Goal: Information Seeking & Learning: Learn about a topic

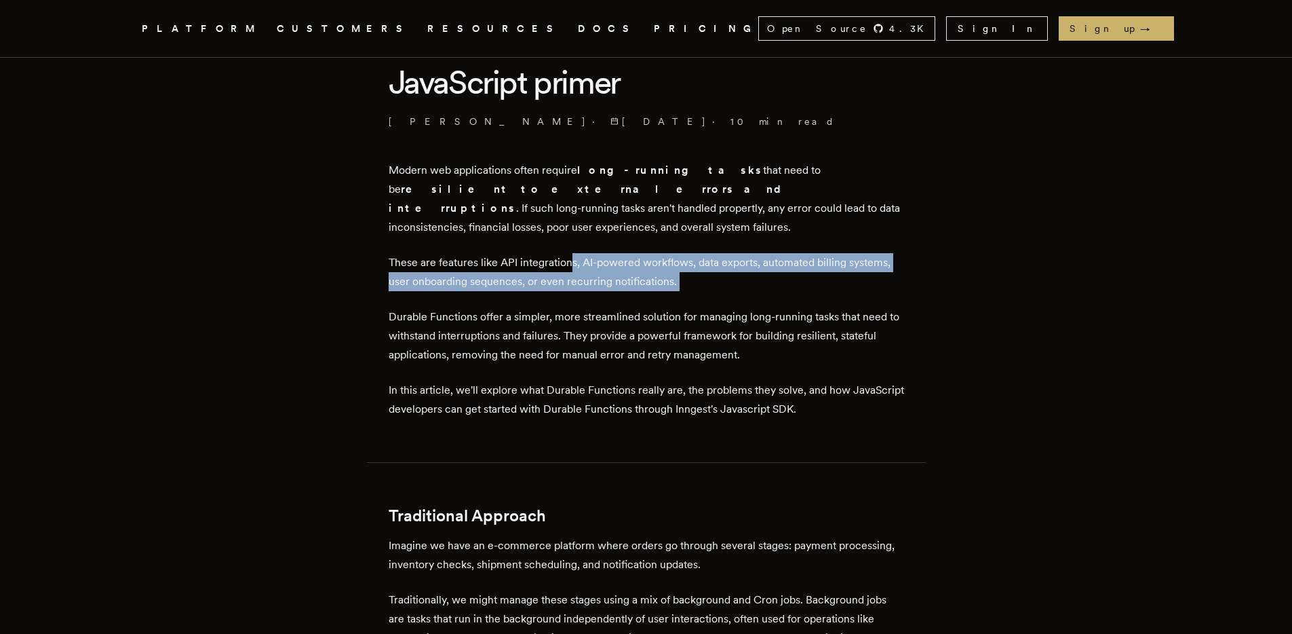
drag, startPoint x: 583, startPoint y: 239, endPoint x: 738, endPoint y: 285, distance: 161.4
click at [729, 269] on div at bounding box center [729, 269] width 0 height 0
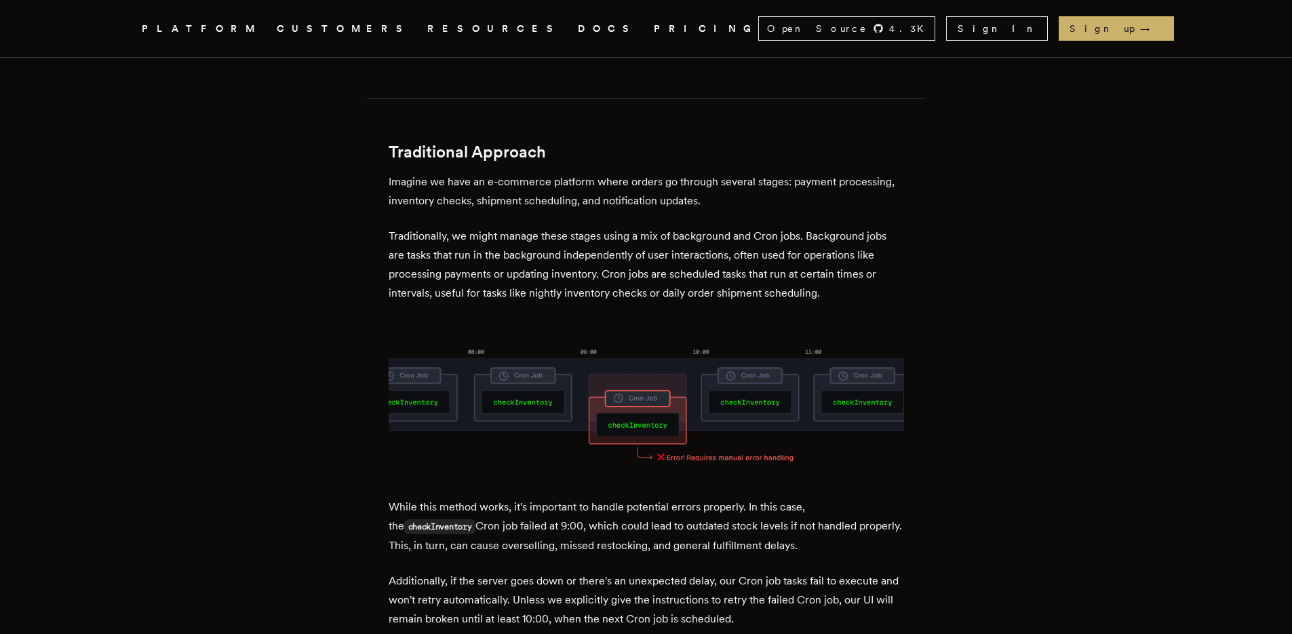
scroll to position [738, 0]
drag, startPoint x: 578, startPoint y: 187, endPoint x: 590, endPoint y: 199, distance: 17.3
click at [579, 187] on p "Imagine we have an e-commerce platform where orders go through several stages: …" at bounding box center [647, 192] width 516 height 38
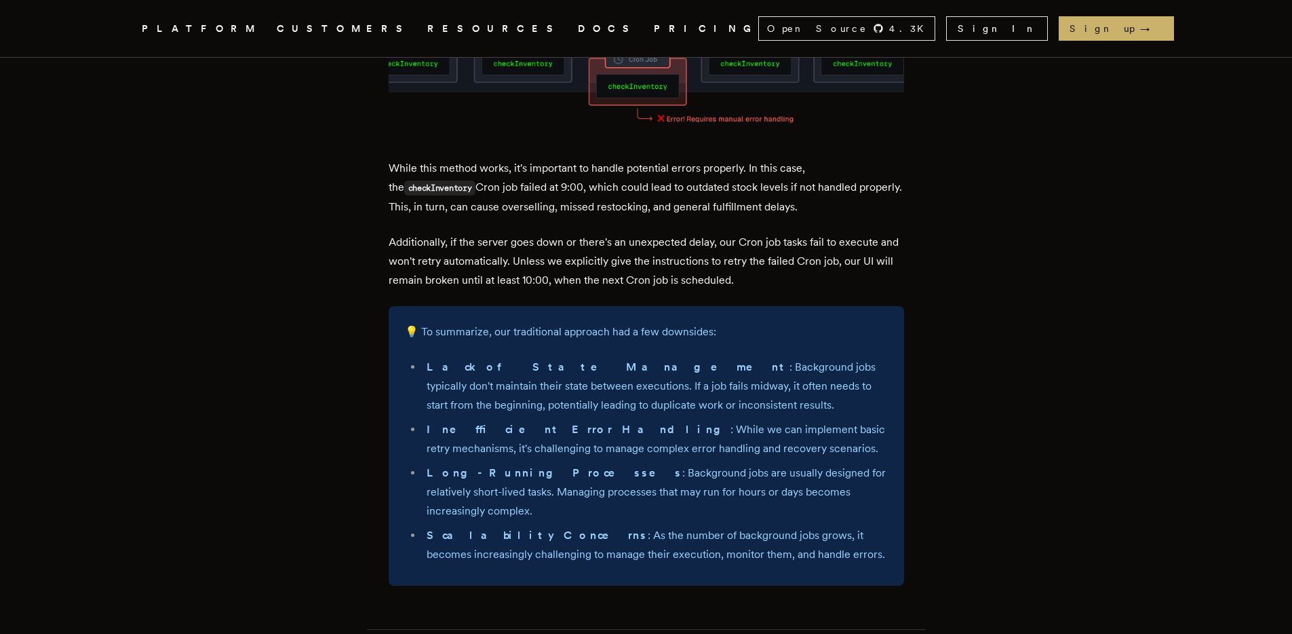
scroll to position [1085, 0]
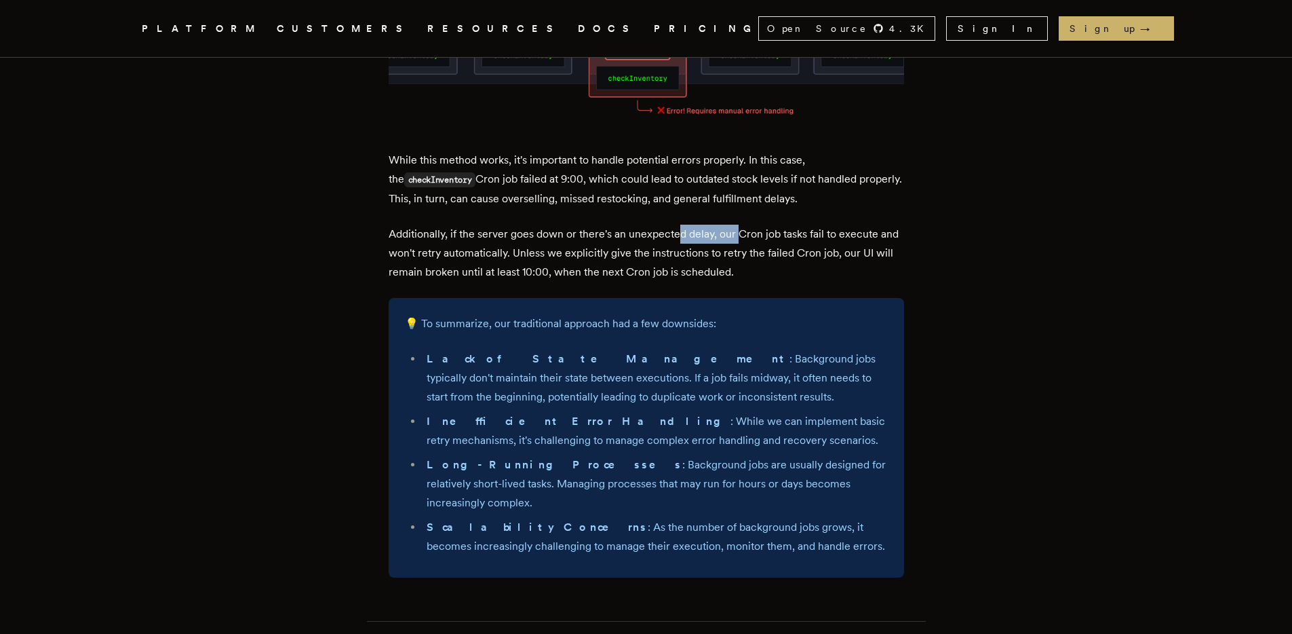
drag, startPoint x: 691, startPoint y: 210, endPoint x: 749, endPoint y: 210, distance: 58.3
click at [749, 225] on p "Additionally, if the server goes down or there's an unexpected delay, our Cron …" at bounding box center [647, 253] width 516 height 57
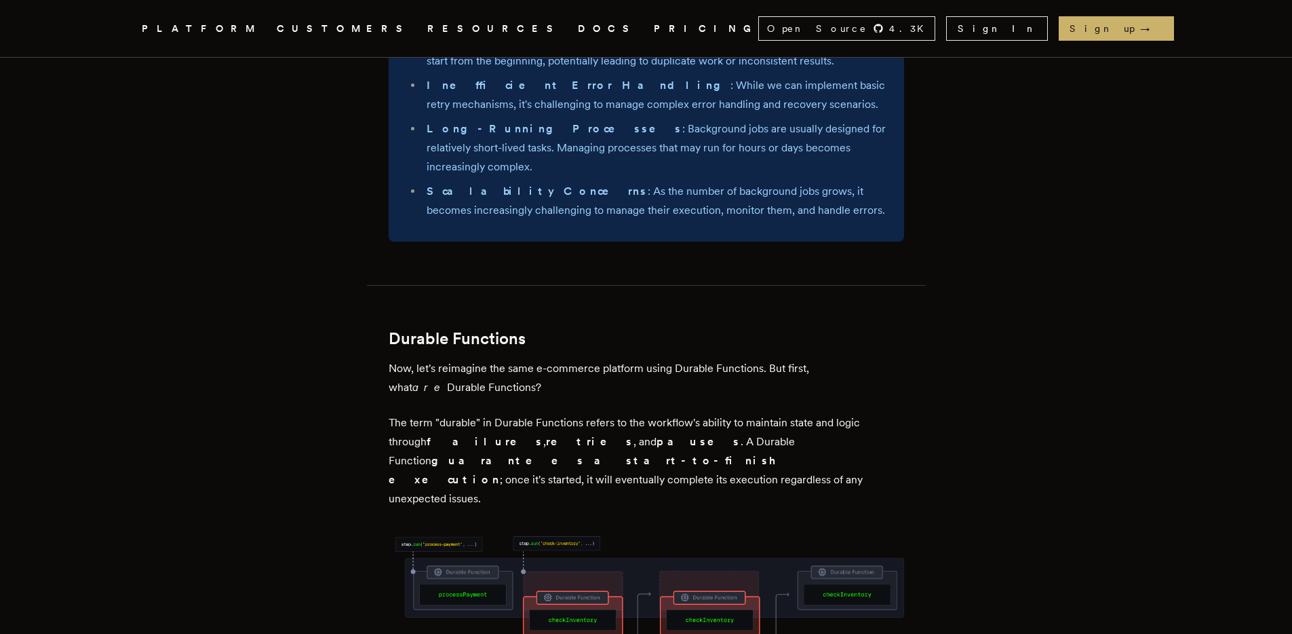
scroll to position [1417, 0]
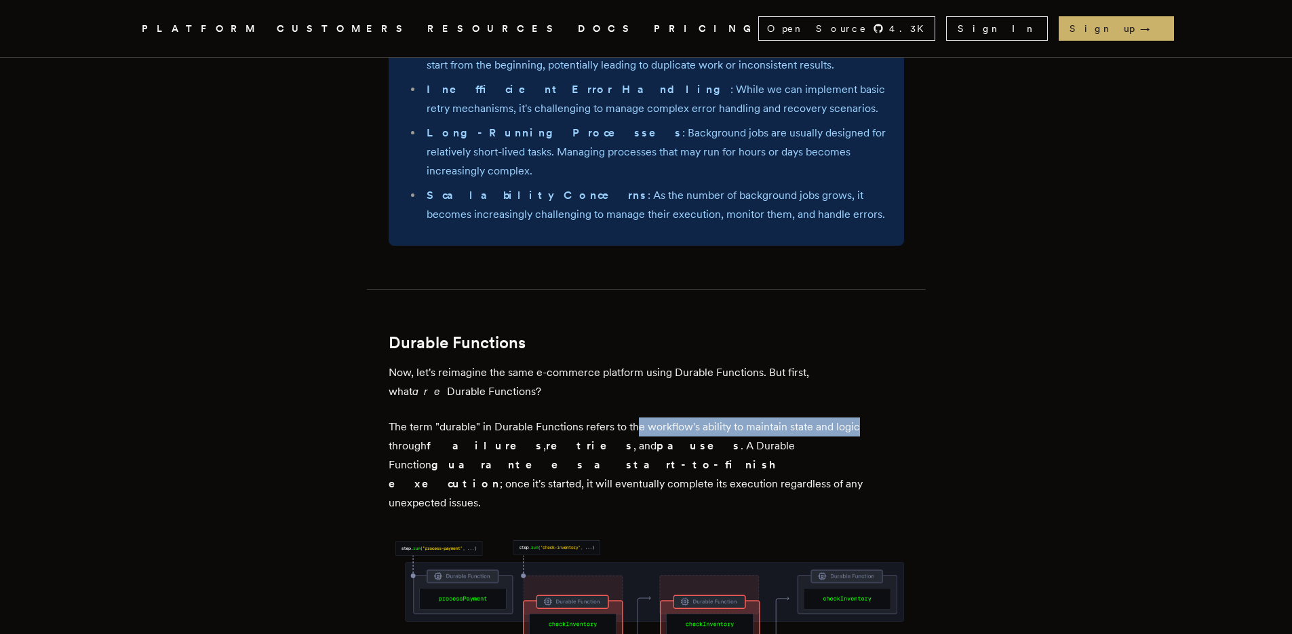
drag, startPoint x: 648, startPoint y: 383, endPoint x: 860, endPoint y: 377, distance: 212.4
click at [860, 417] on p "The term "durable" in Durable Functions refers to the workflow's ability to mai…" at bounding box center [647, 464] width 516 height 95
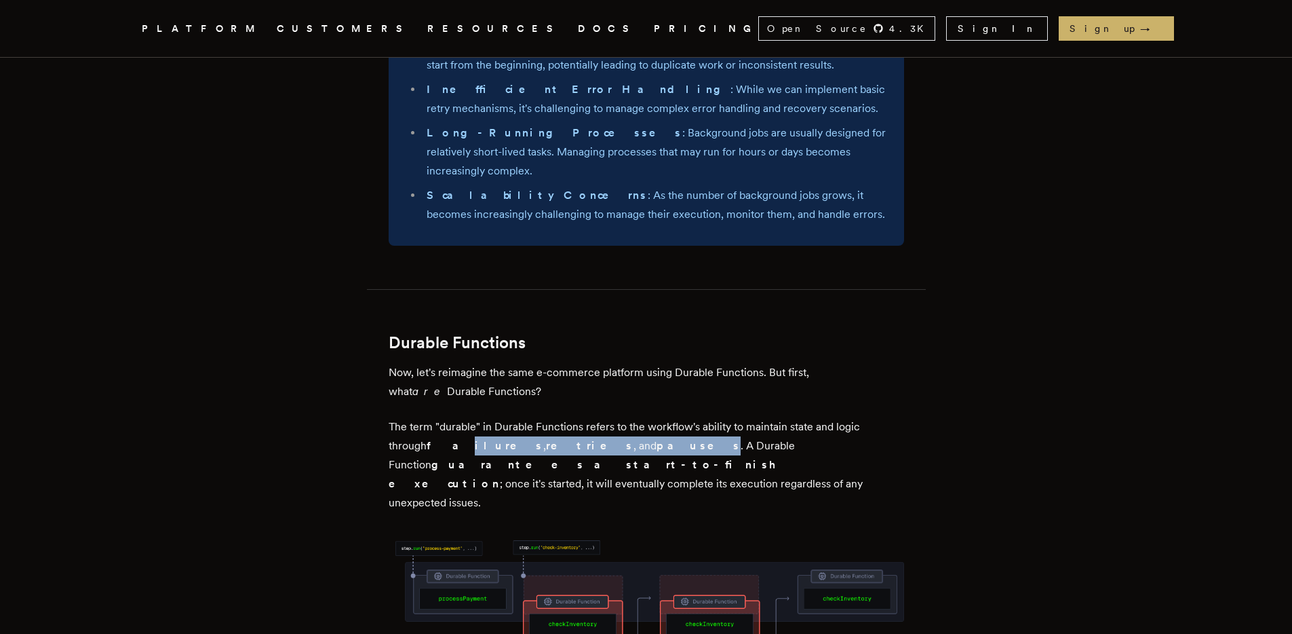
drag, startPoint x: 448, startPoint y: 408, endPoint x: 570, endPoint y: 407, distance: 121.4
click at [569, 417] on p "The term "durable" in Durable Functions refers to the workflow's ability to mai…" at bounding box center [647, 464] width 516 height 95
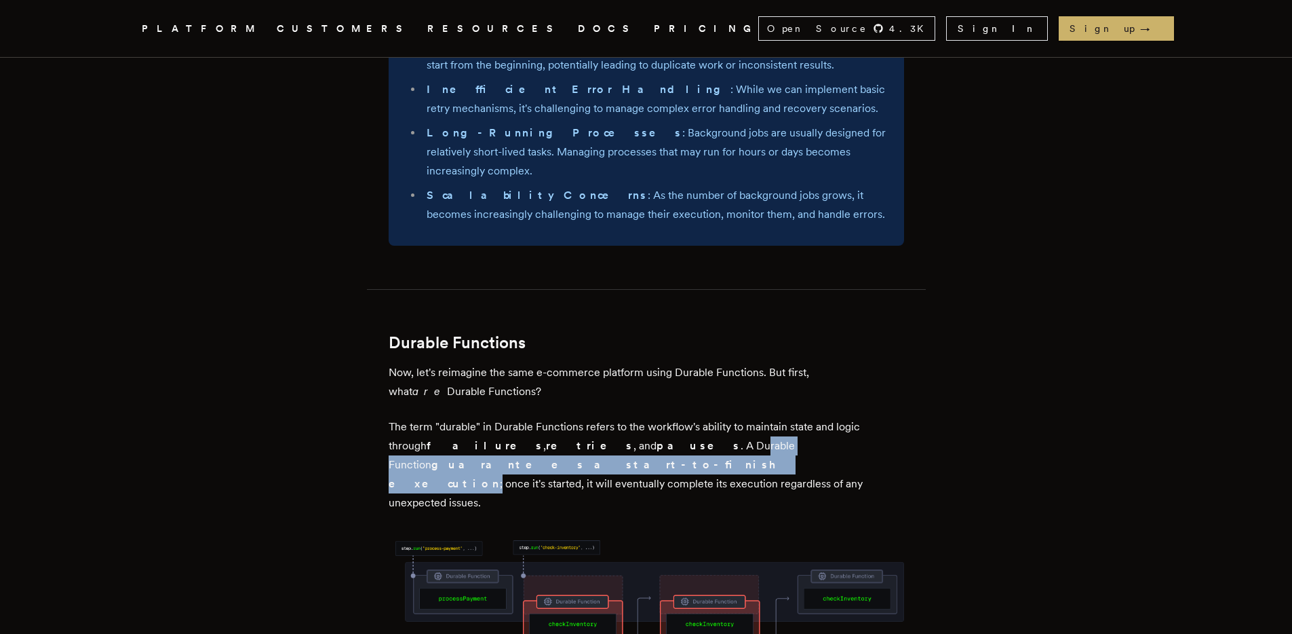
drag, startPoint x: 602, startPoint y: 405, endPoint x: 856, endPoint y: 406, distance: 253.7
click at [859, 417] on p "The term "durable" in Durable Functions refers to the workflow's ability to mai…" at bounding box center [647, 464] width 516 height 95
click at [786, 458] on strong "guarantees a start-to-finish execution" at bounding box center [587, 474] width 397 height 32
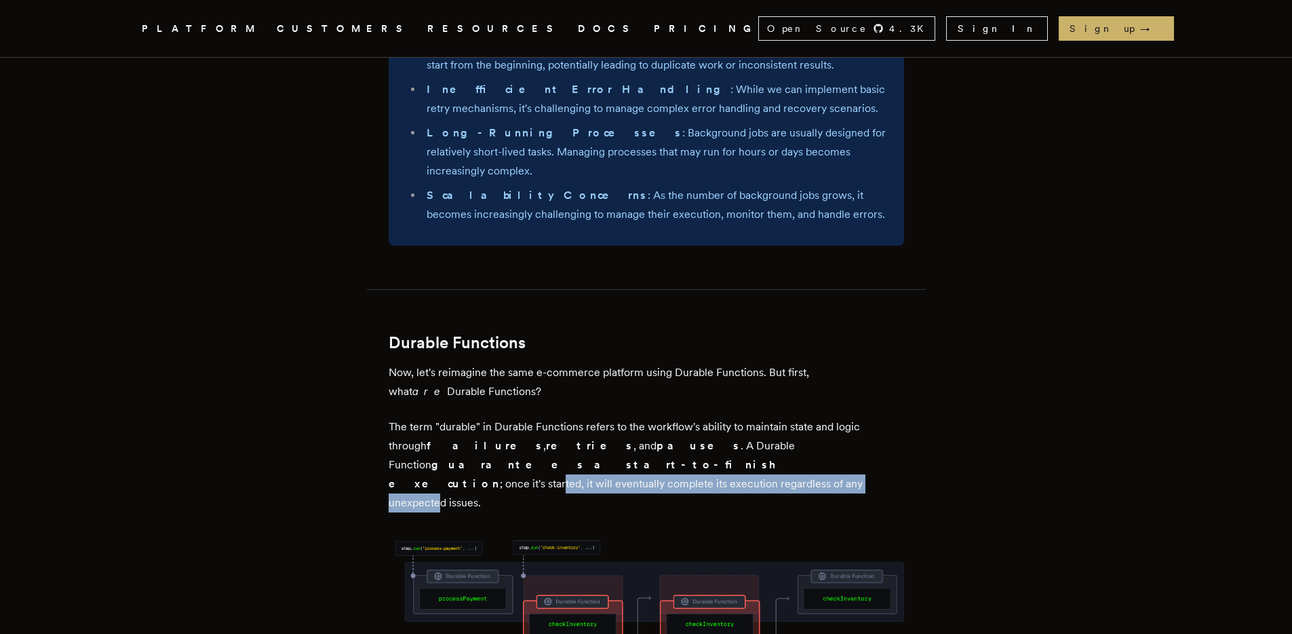
drag, startPoint x: 427, startPoint y: 428, endPoint x: 776, endPoint y: 428, distance: 348.7
click at [776, 428] on p "The term "durable" in Durable Functions refers to the workflow's ability to mai…" at bounding box center [647, 464] width 516 height 95
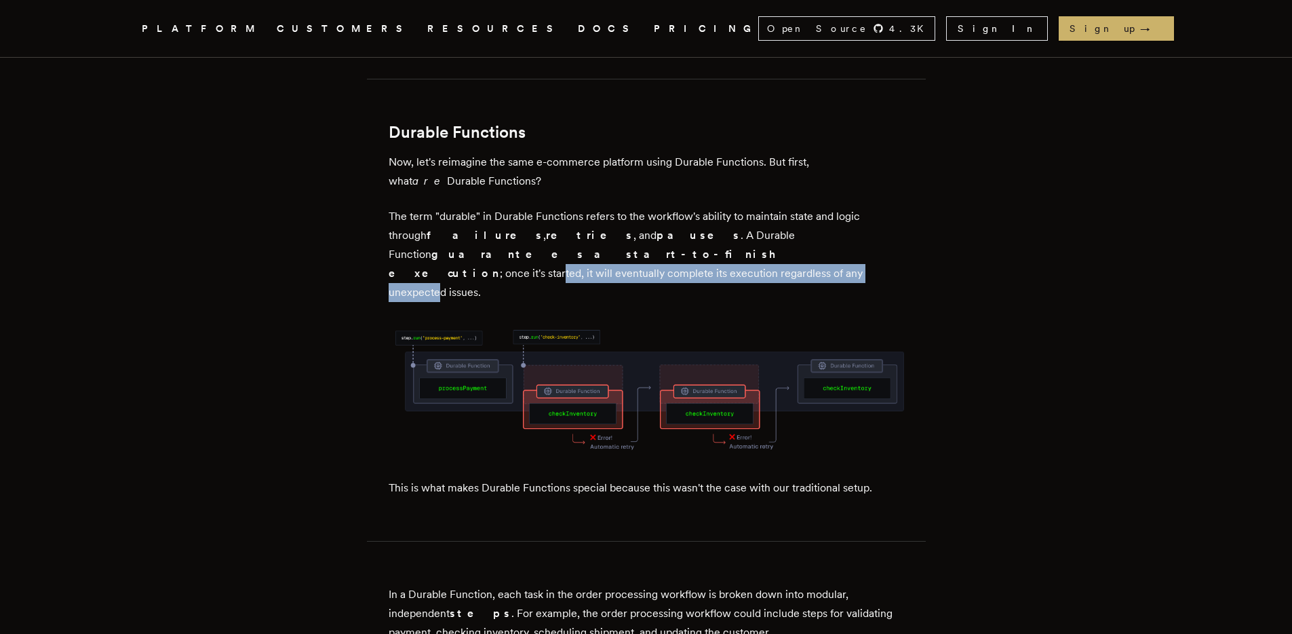
scroll to position [1660, 0]
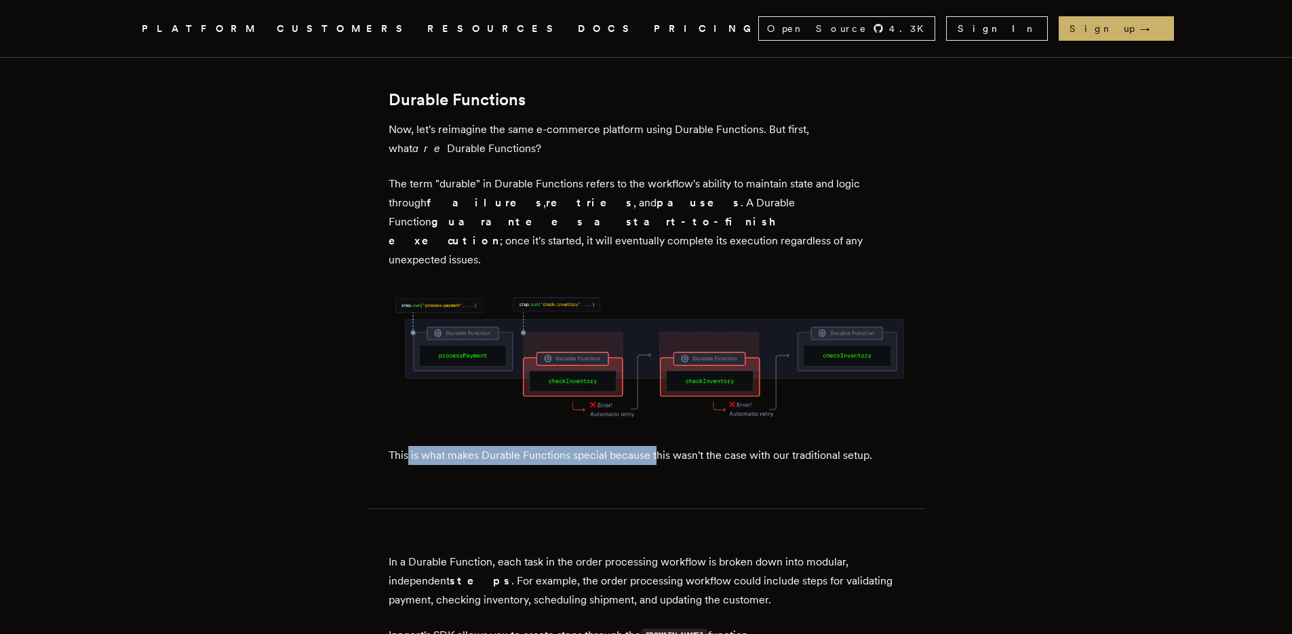
drag, startPoint x: 412, startPoint y: 374, endPoint x: 662, endPoint y: 371, distance: 250.3
click at [662, 446] on p "This is what makes Durable Functions special because this wasn't the case with …" at bounding box center [647, 455] width 516 height 19
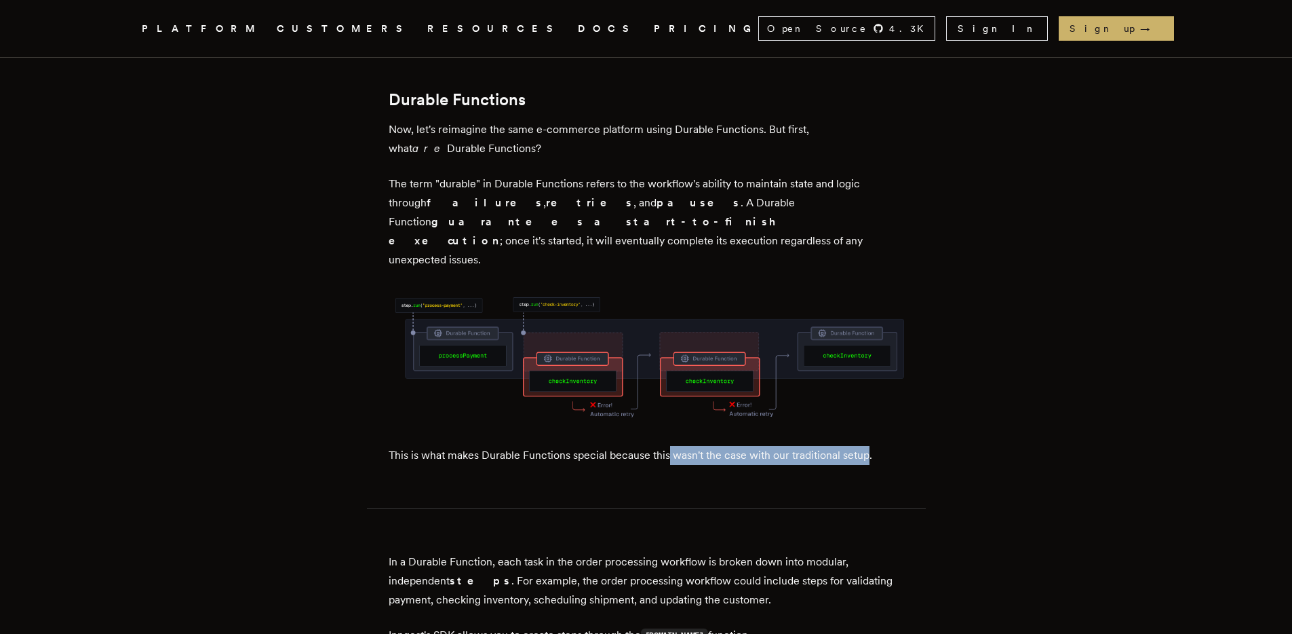
drag, startPoint x: 693, startPoint y: 372, endPoint x: 871, endPoint y: 376, distance: 177.8
click at [871, 446] on p "This is what makes Durable Functions special because this wasn't the case with …" at bounding box center [647, 455] width 516 height 19
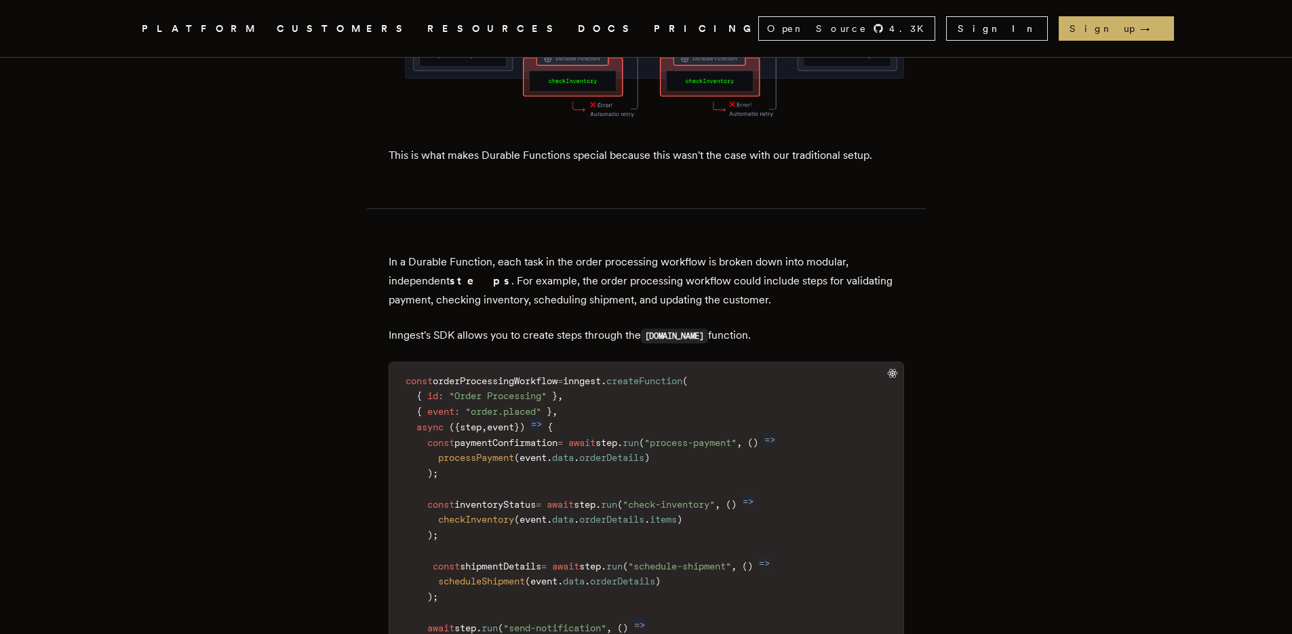
scroll to position [1978, 0]
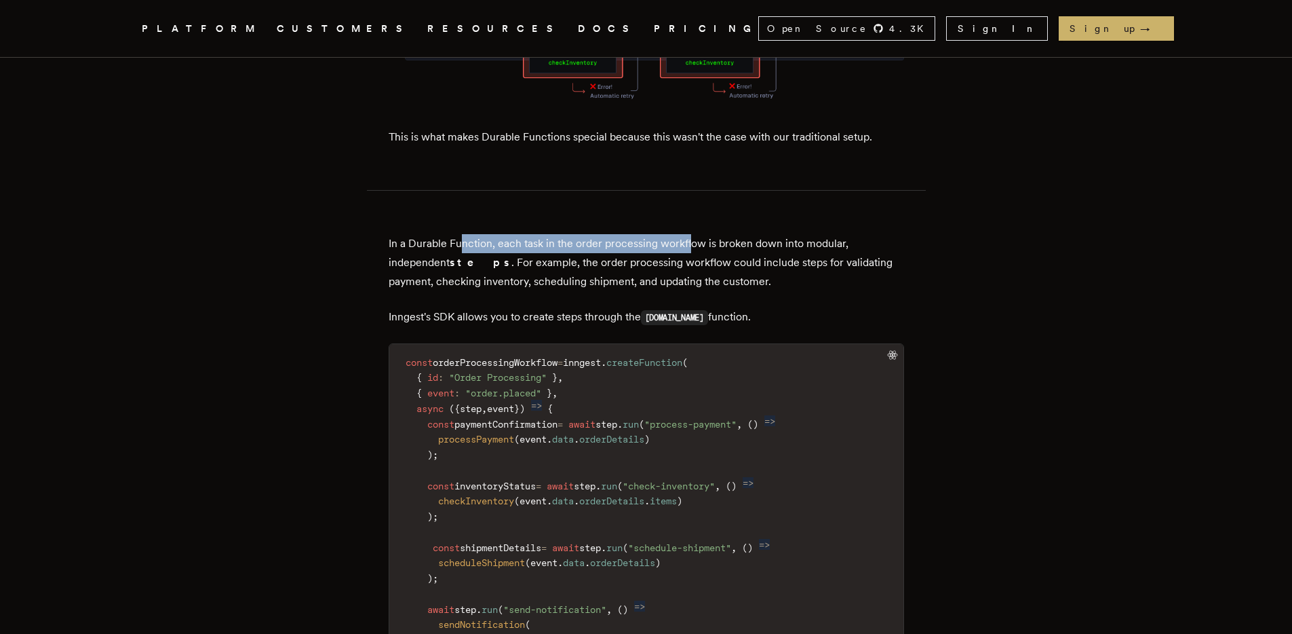
drag, startPoint x: 465, startPoint y: 170, endPoint x: 694, endPoint y: 161, distance: 228.8
click at [694, 234] on p "In a Durable Function, each task in the order processing workflow is broken dow…" at bounding box center [647, 262] width 516 height 57
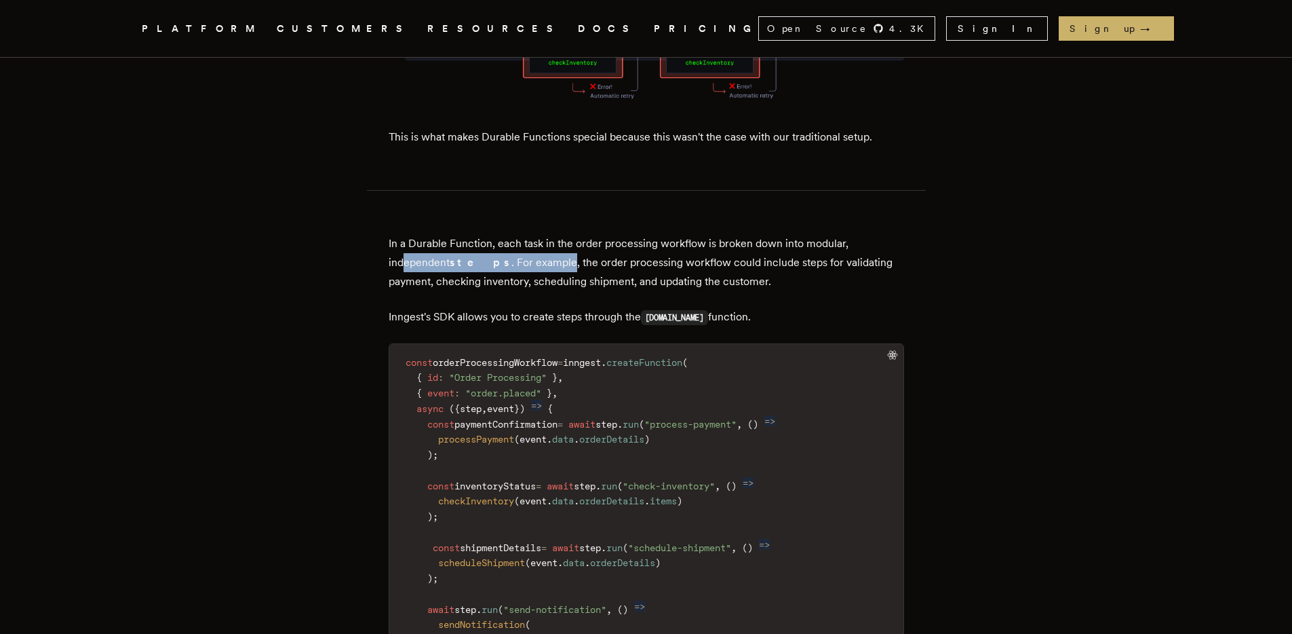
drag, startPoint x: 407, startPoint y: 180, endPoint x: 545, endPoint y: 176, distance: 138.4
click at [545, 234] on p "In a Durable Function, each task in the order processing workflow is broken dow…" at bounding box center [647, 262] width 516 height 57
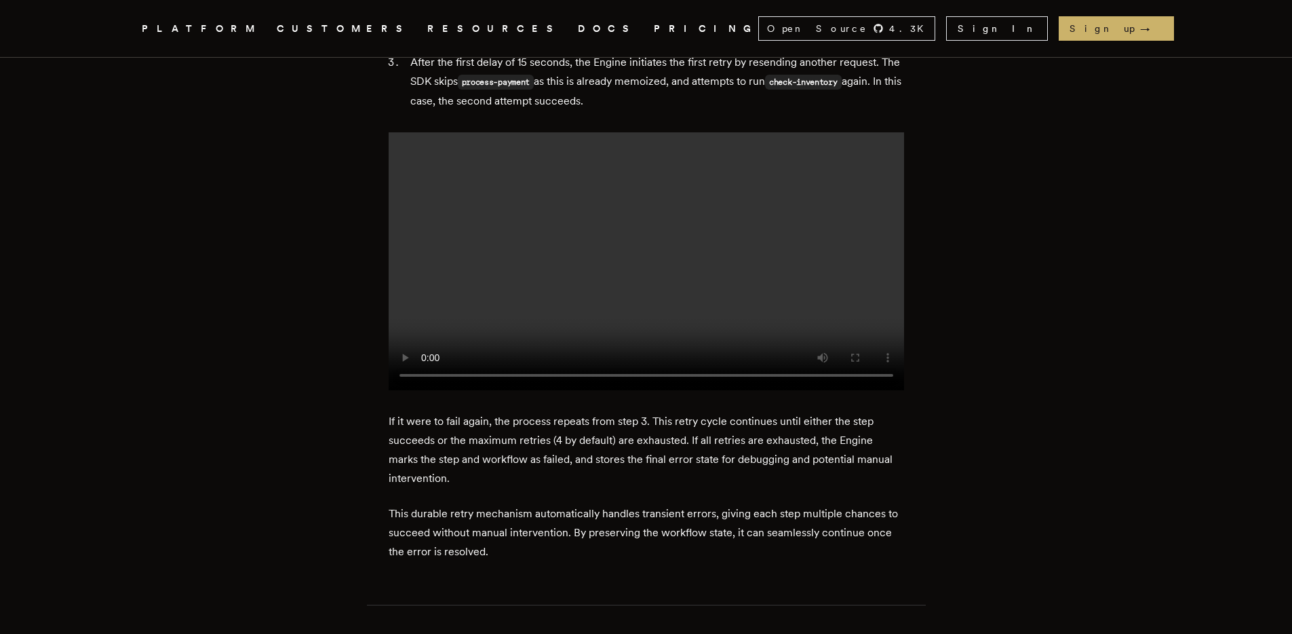
scroll to position [7189, 0]
